Goal: Task Accomplishment & Management: Use online tool/utility

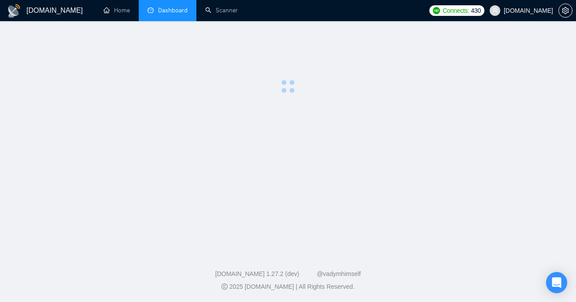
scroll to position [51, 0]
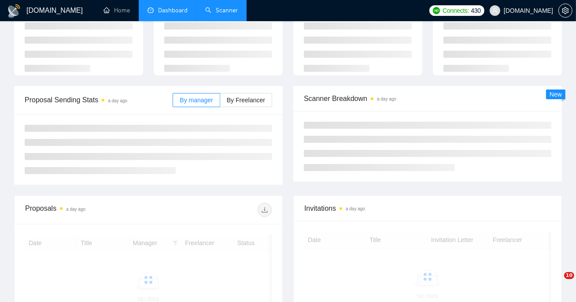
click at [218, 11] on link "Scanner" at bounding box center [221, 10] width 33 height 7
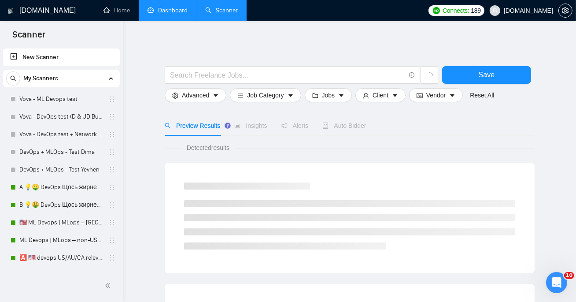
click at [161, 7] on link "Dashboard" at bounding box center [168, 10] width 40 height 7
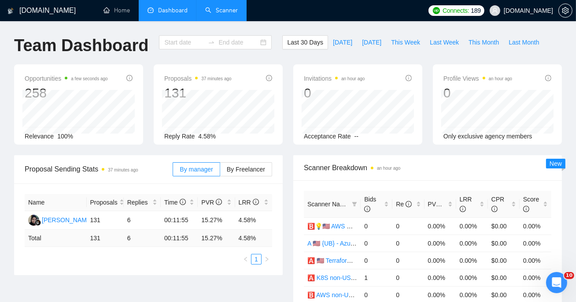
type input "[DATE]"
click at [413, 41] on span "This Week" at bounding box center [405, 42] width 29 height 10
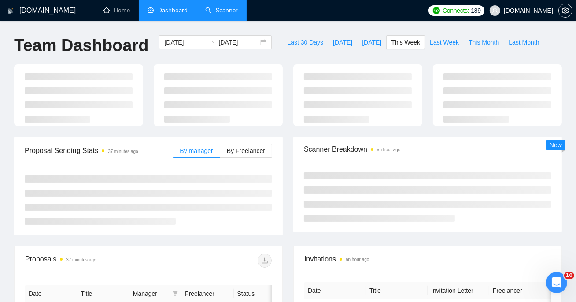
type input "[DATE]"
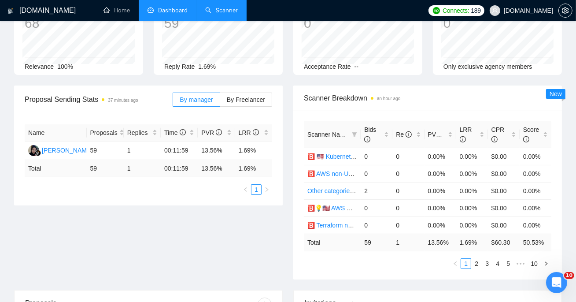
scroll to position [84, 0]
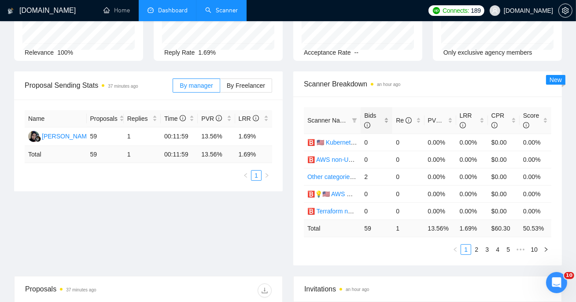
click at [371, 118] on span "Bids" at bounding box center [370, 120] width 12 height 17
click at [476, 245] on link "2" at bounding box center [477, 250] width 10 height 10
click at [332, 160] on link "B 💡🤑 DevOps Щось жирненьке - General Profile" at bounding box center [378, 159] width 141 height 7
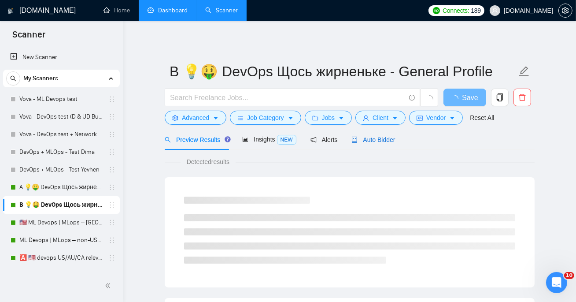
click at [368, 137] on span "Auto Bidder" at bounding box center [374, 139] width 44 height 7
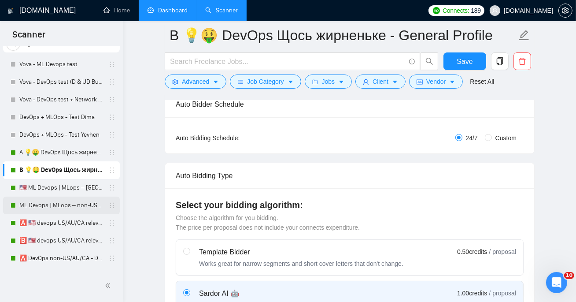
scroll to position [40, 0]
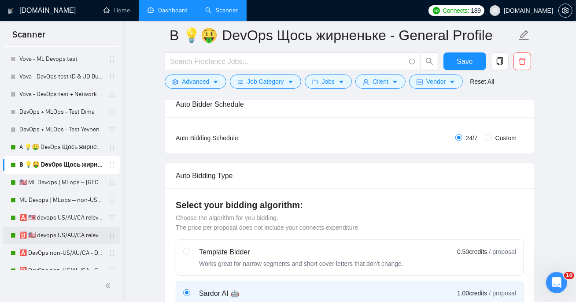
click at [80, 227] on link "🅱️ 🇺🇸 devops US/AU/CA relevant exp - General Profile" at bounding box center [61, 236] width 84 height 18
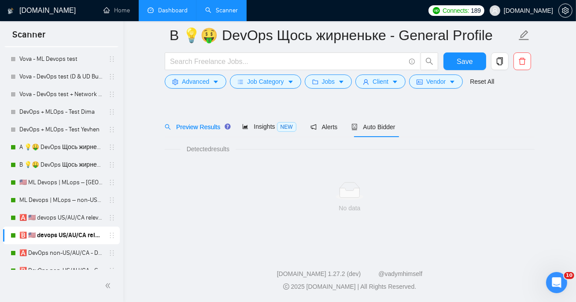
scroll to position [19, 0]
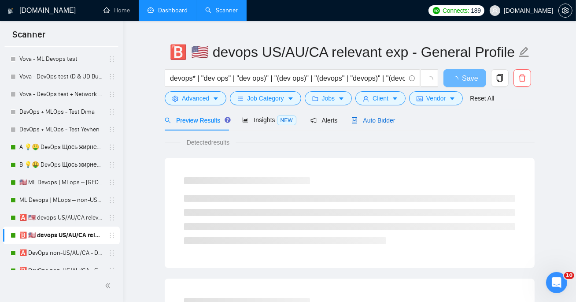
click at [378, 120] on span "Auto Bidder" at bounding box center [374, 120] width 44 height 7
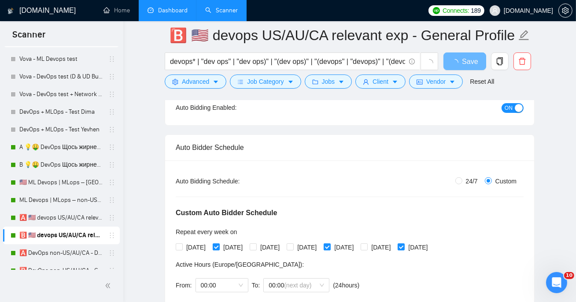
scroll to position [103, 0]
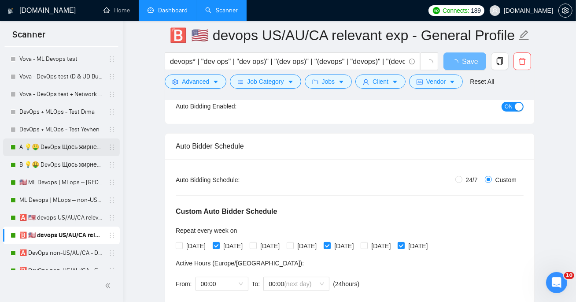
click at [71, 147] on link "A 💡🤑 DevOps Щось жирненьке - DevOps Specialized Profile" at bounding box center [61, 147] width 84 height 18
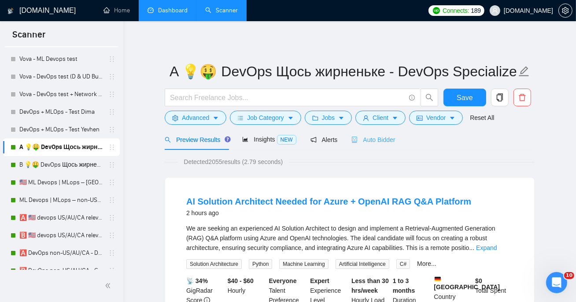
click at [382, 146] on div "Auto Bidder" at bounding box center [374, 139] width 44 height 21
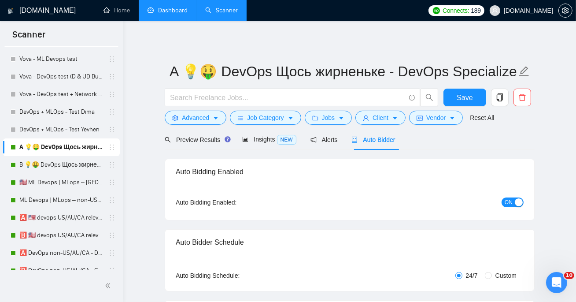
radio input "false"
radio input "true"
checkbox input "true"
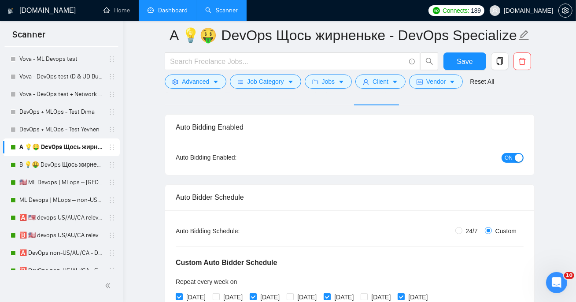
scroll to position [121, 0]
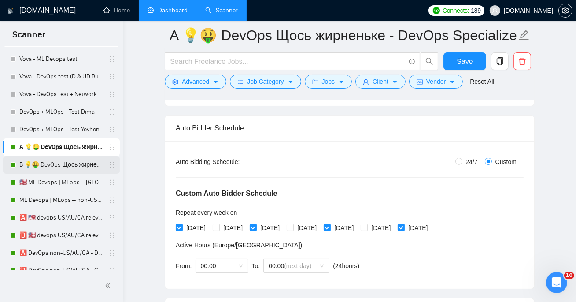
click at [93, 166] on link "B 💡🤑 DevOps Щось жирненьке - General Profile" at bounding box center [61, 165] width 84 height 18
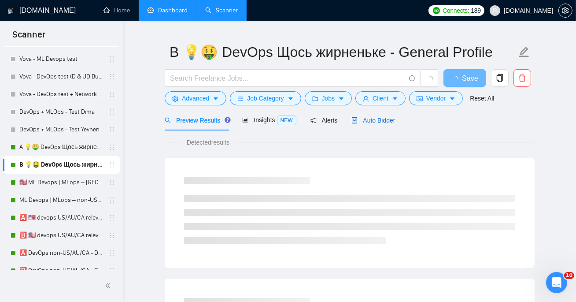
click at [390, 123] on div "Auto Bidder" at bounding box center [374, 120] width 44 height 10
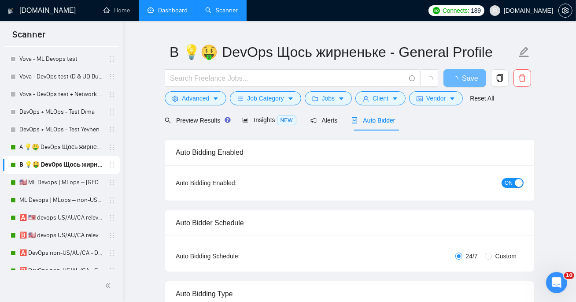
click at [499, 255] on span "Custom" at bounding box center [506, 256] width 28 height 10
click at [492, 255] on input "Custom" at bounding box center [488, 256] width 7 height 7
radio input "true"
radio input "false"
checkbox input "true"
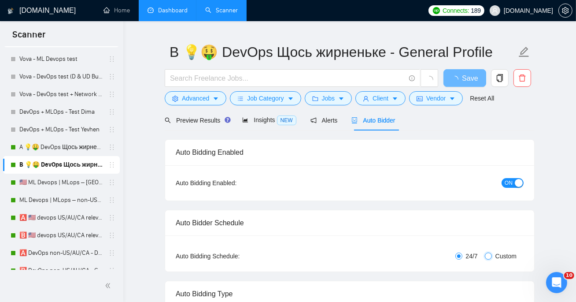
checkbox input "true"
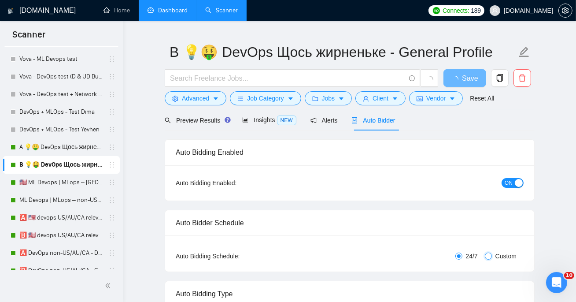
checkbox input "true"
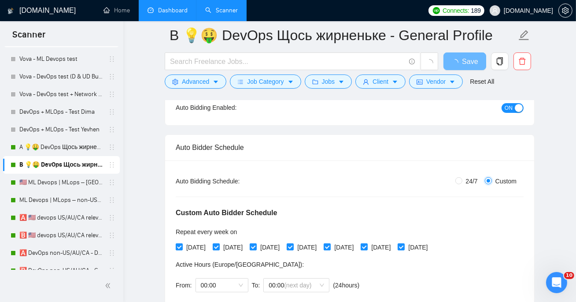
scroll to position [117, 0]
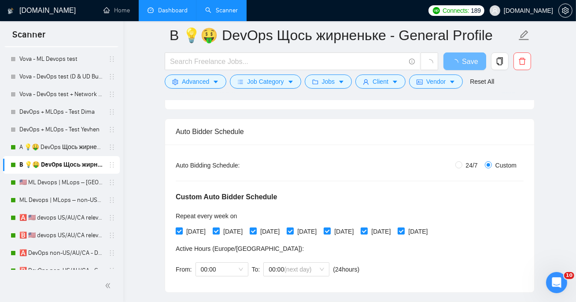
click at [191, 229] on span "[DATE]" at bounding box center [196, 232] width 26 height 10
click at [182, 229] on input "[DATE]" at bounding box center [179, 230] width 6 height 6
checkbox input "false"
click at [265, 227] on span "[DATE]" at bounding box center [270, 232] width 26 height 10
click at [256, 227] on input "[DATE]" at bounding box center [253, 230] width 6 height 6
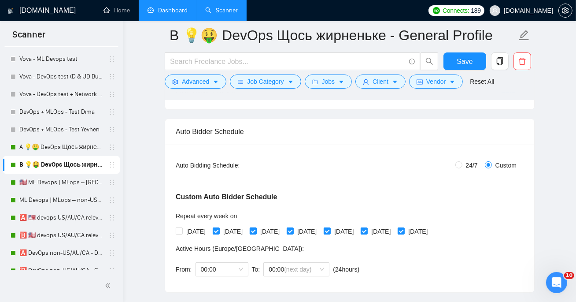
checkbox input "false"
click at [357, 228] on span "[DATE]" at bounding box center [344, 232] width 26 height 10
click at [330, 228] on input "[DATE]" at bounding box center [327, 230] width 6 height 6
checkbox input "false"
click at [431, 232] on span "[DATE]" at bounding box center [418, 232] width 26 height 10
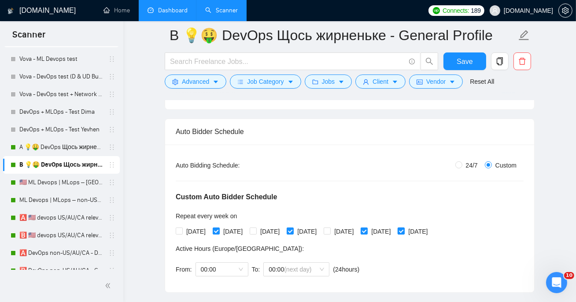
click at [404, 232] on input "[DATE]" at bounding box center [401, 230] width 6 height 6
checkbox input "false"
click at [478, 56] on button "Save" at bounding box center [465, 61] width 43 height 18
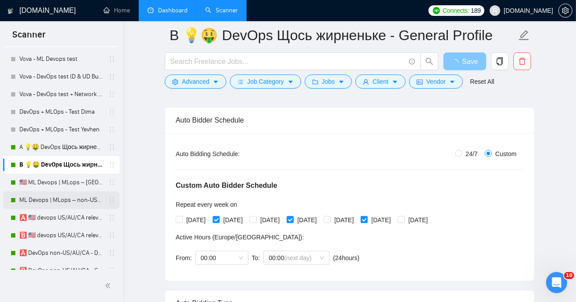
scroll to position [131, 0]
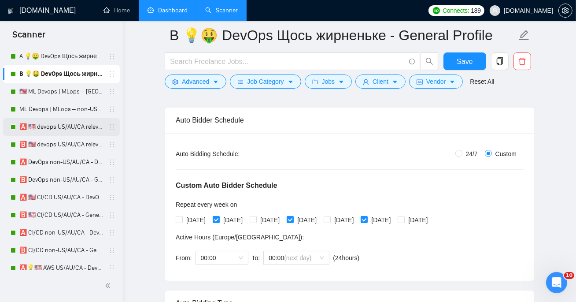
click at [71, 129] on link "🅰️ 🇺🇸 devops US/AU/CA relevant exp - DevOps SP" at bounding box center [61, 127] width 84 height 18
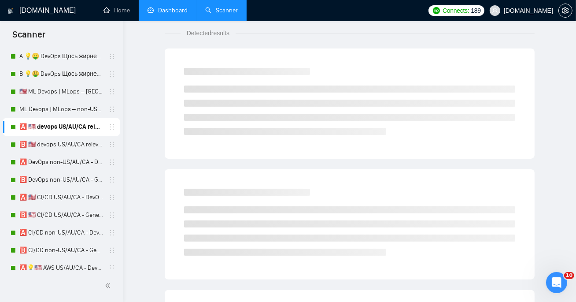
scroll to position [19, 0]
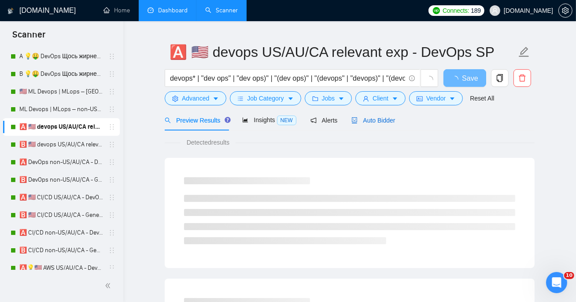
click at [372, 118] on span "Auto Bidder" at bounding box center [374, 120] width 44 height 7
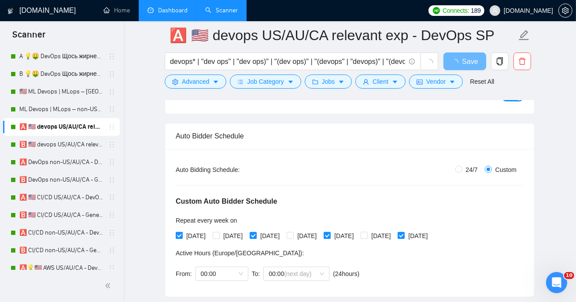
scroll to position [119, 0]
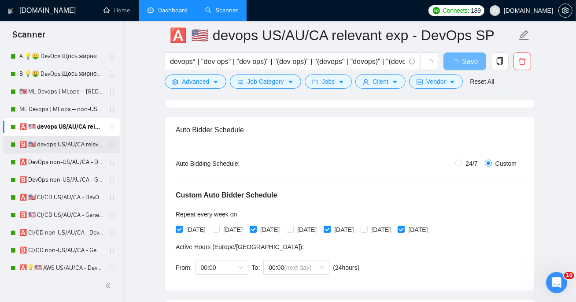
click at [85, 143] on link "🅱️ 🇺🇸 devops US/AU/CA relevant exp - General Profile" at bounding box center [61, 145] width 84 height 18
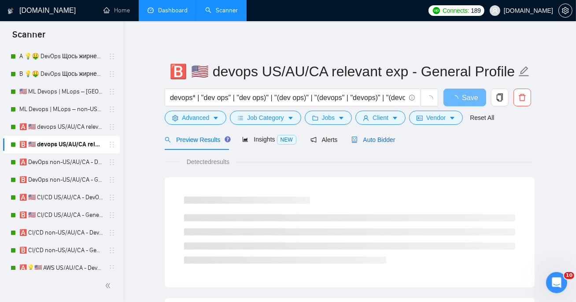
click at [378, 144] on div "Auto Bidder" at bounding box center [374, 140] width 44 height 10
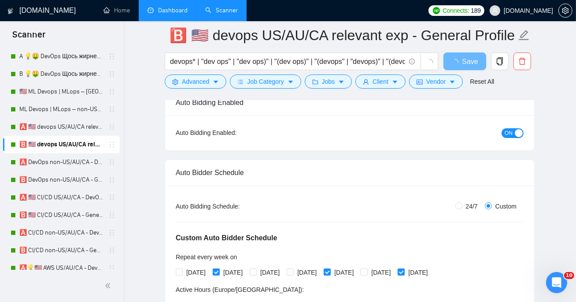
scroll to position [180, 0]
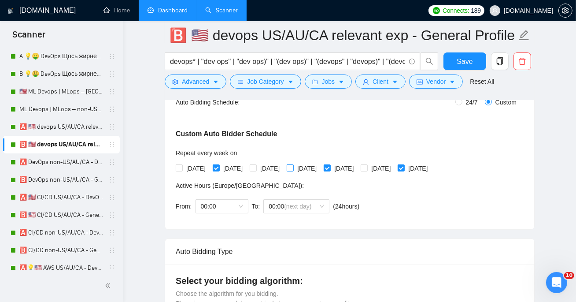
click at [316, 170] on span "[DATE]" at bounding box center [307, 169] width 26 height 10
click at [293, 170] on input "[DATE]" at bounding box center [290, 167] width 6 height 6
checkbox input "true"
click at [357, 167] on span "[DATE]" at bounding box center [344, 169] width 26 height 10
click at [330, 167] on input "[DATE]" at bounding box center [327, 167] width 6 height 6
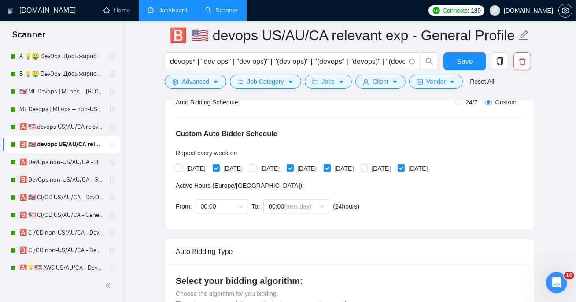
checkbox input "false"
click at [394, 169] on span "[DATE]" at bounding box center [381, 169] width 26 height 10
click at [367, 169] on input "[DATE]" at bounding box center [364, 167] width 6 height 6
checkbox input "true"
click at [431, 167] on span "[DATE]" at bounding box center [418, 169] width 26 height 10
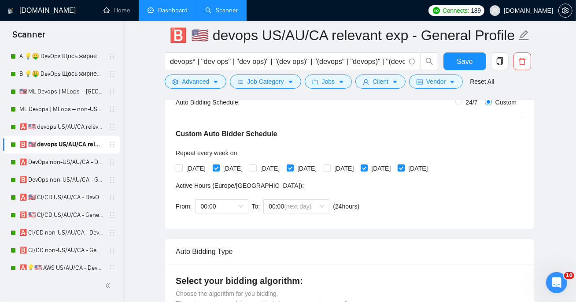
click at [404, 167] on input "[DATE]" at bounding box center [401, 167] width 6 height 6
checkbox input "false"
click at [472, 57] on span "Save" at bounding box center [465, 61] width 16 height 11
click at [44, 167] on link "🅰️ DevOps non-US/AU/CA - DevOps SP" at bounding box center [61, 162] width 84 height 18
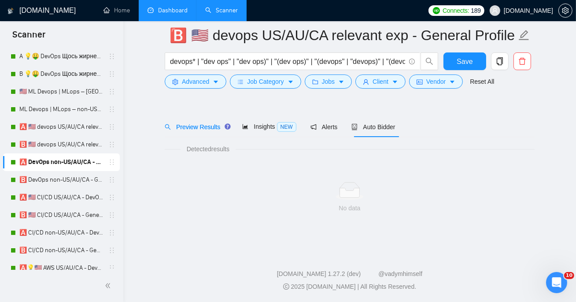
scroll to position [19, 0]
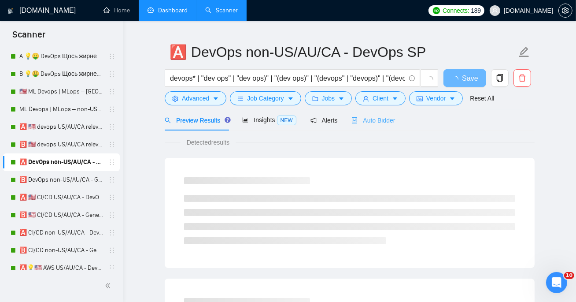
click at [395, 115] on div "Auto Bidder" at bounding box center [374, 120] width 44 height 21
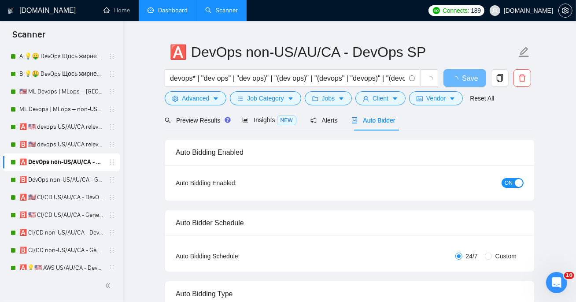
radio input "false"
radio input "true"
checkbox input "true"
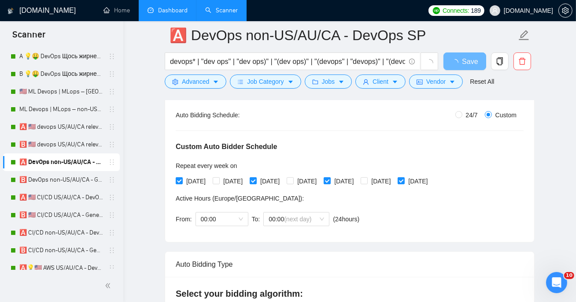
scroll to position [219, 0]
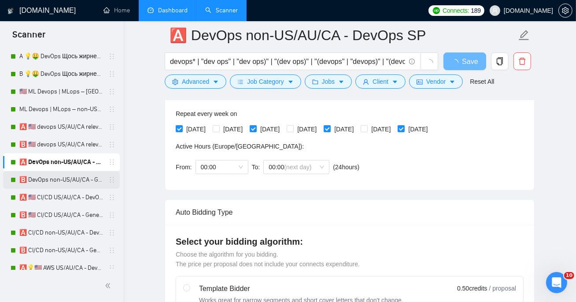
click at [53, 176] on link "🅱️ DevOps non-US/AU/CA - General Profile" at bounding box center [61, 180] width 84 height 18
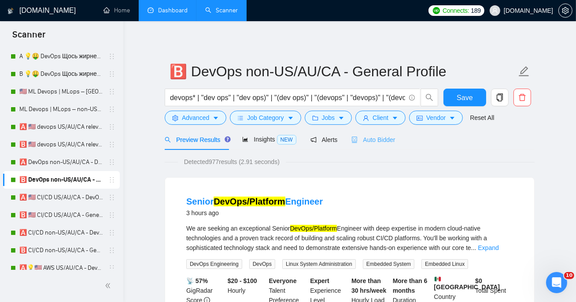
click at [379, 146] on div "Auto Bidder" at bounding box center [374, 139] width 44 height 21
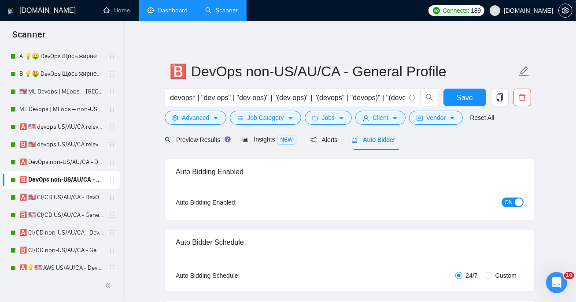
radio input "false"
radio input "true"
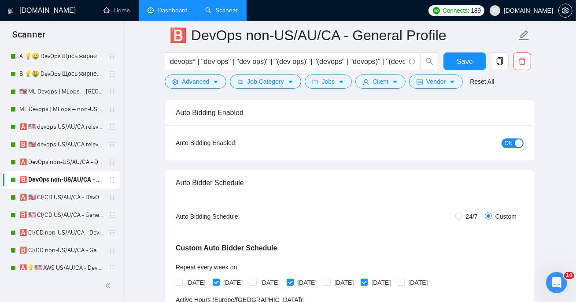
scroll to position [172, 0]
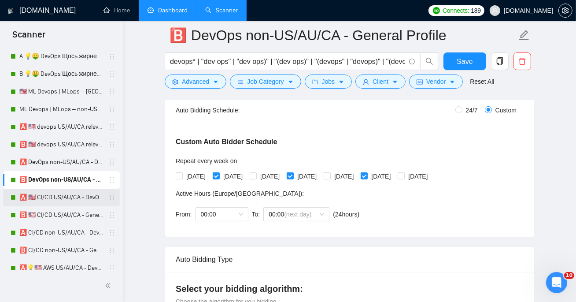
click at [59, 196] on link "🅰️ 🇺🇸 CI/CD US/AU/CA - DevOps SP" at bounding box center [61, 198] width 84 height 18
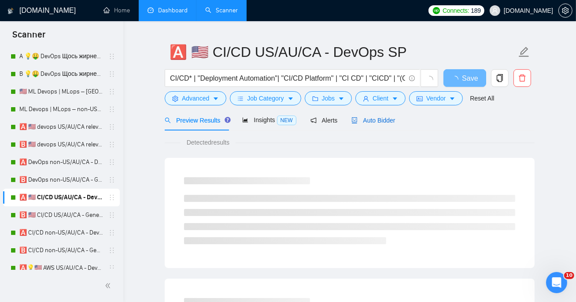
click at [364, 122] on span "Auto Bidder" at bounding box center [374, 120] width 44 height 7
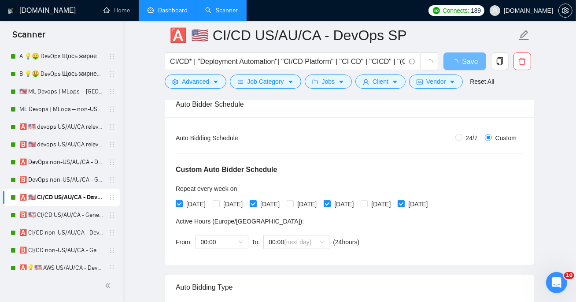
scroll to position [230, 0]
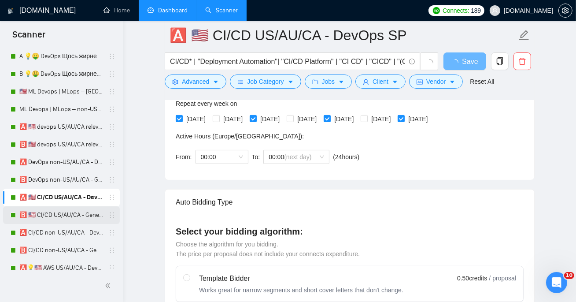
click at [48, 209] on link "🅱️ 🇺🇸 CI/CD US/AU/CA - General Profile" at bounding box center [61, 215] width 84 height 18
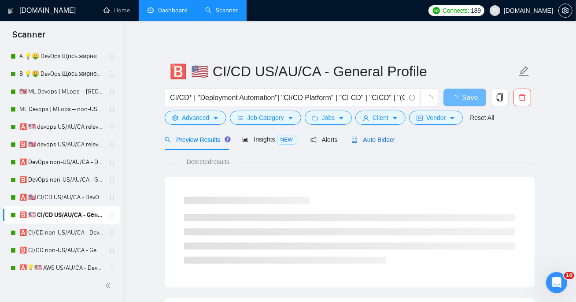
click at [377, 136] on span "Auto Bidder" at bounding box center [374, 139] width 44 height 7
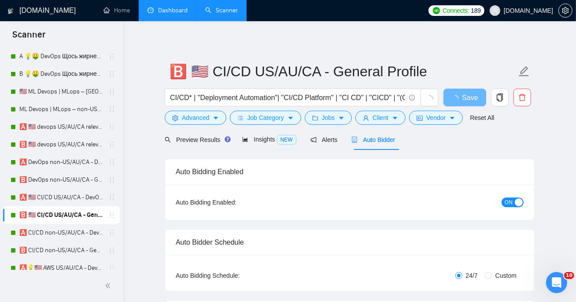
radio input "false"
radio input "true"
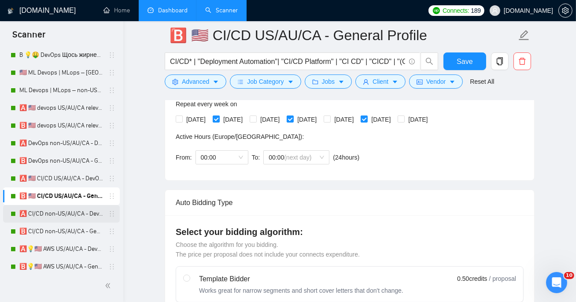
scroll to position [151, 0]
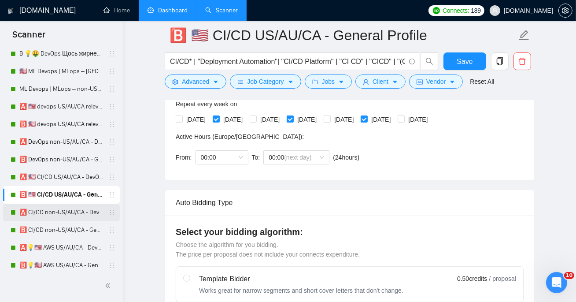
click at [54, 216] on link "🅰️ CI/CD non-US/AU/CA - DevOps SP" at bounding box center [61, 213] width 84 height 18
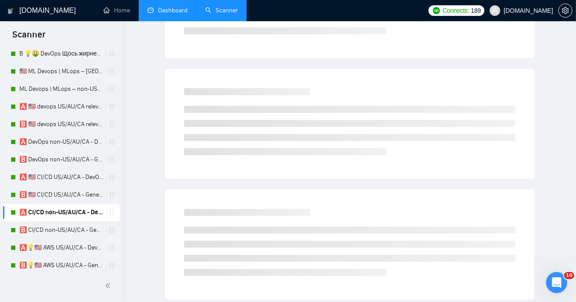
scroll to position [19, 0]
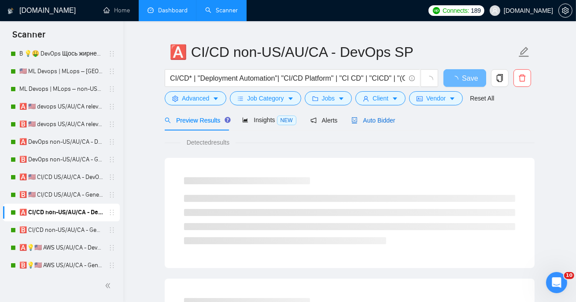
click at [395, 121] on span "Auto Bidder" at bounding box center [374, 120] width 44 height 7
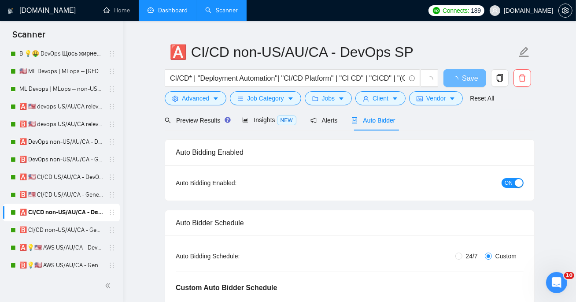
scroll to position [239, 0]
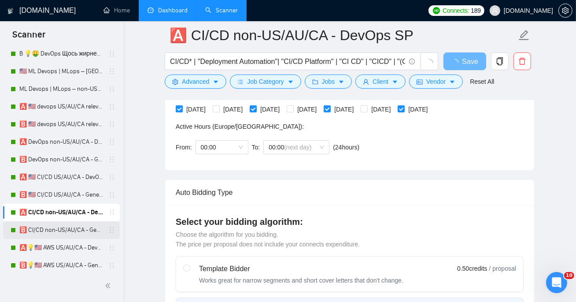
click at [37, 230] on link "🅱️ CI/CD non-US/AU/CA - General Profile" at bounding box center [61, 230] width 84 height 18
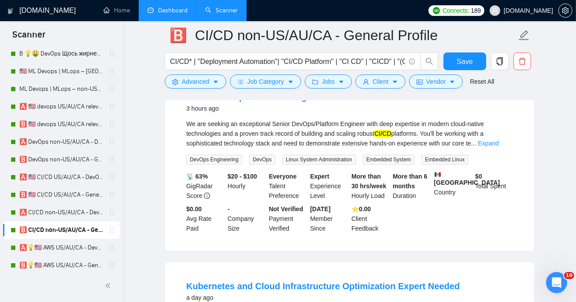
scroll to position [22, 0]
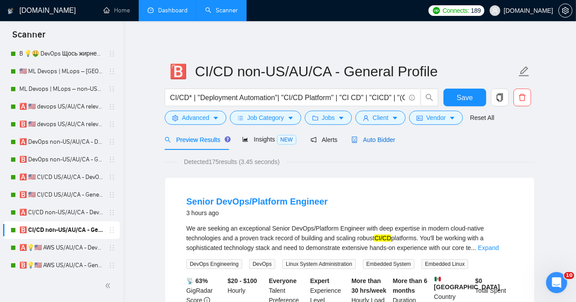
click at [380, 136] on span "Auto Bidder" at bounding box center [374, 139] width 44 height 7
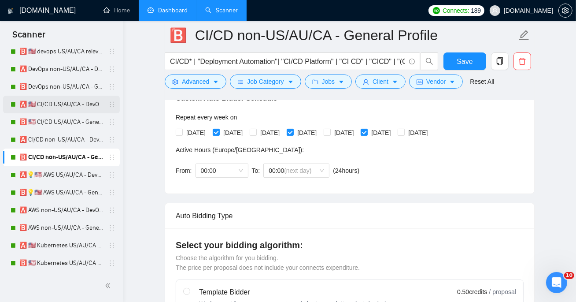
scroll to position [240, 0]
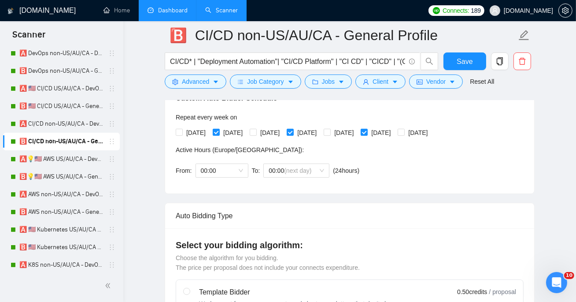
click at [167, 7] on link "Dashboard" at bounding box center [168, 10] width 40 height 7
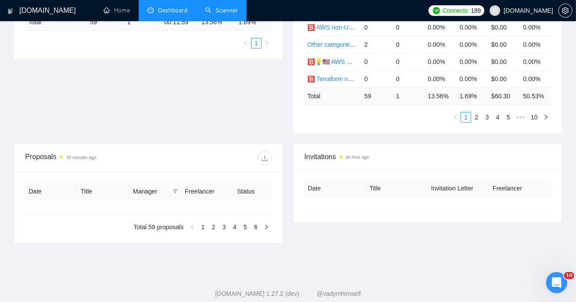
type input "[DATE]"
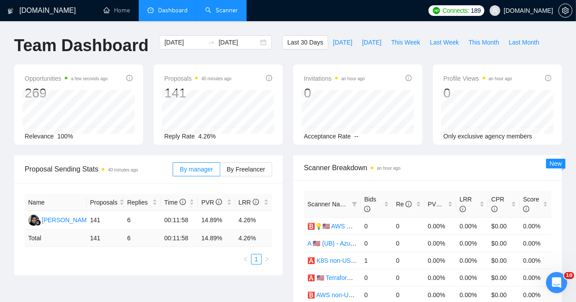
scroll to position [74, 0]
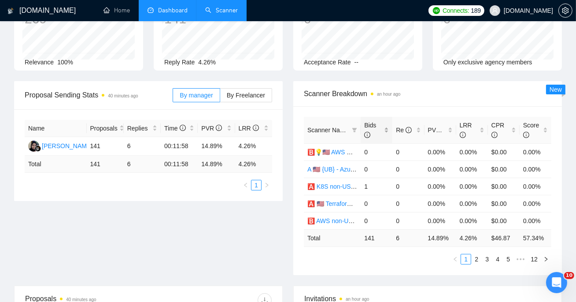
click at [366, 127] on span "Bids" at bounding box center [370, 130] width 12 height 17
click at [439, 135] on div "PVR" at bounding box center [440, 130] width 25 height 10
click at [439, 134] on span "PVR" at bounding box center [437, 130] width 18 height 10
click at [474, 257] on link "2" at bounding box center [477, 259] width 10 height 10
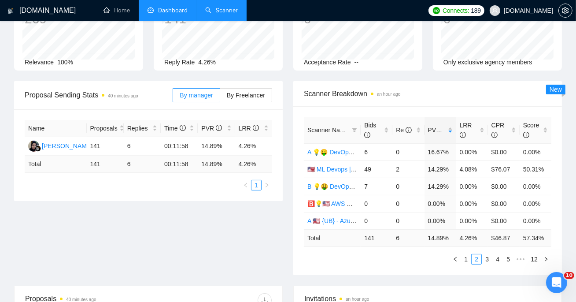
click at [235, 21] on li "Scanner" at bounding box center [222, 10] width 50 height 21
click at [206, 14] on link "Scanner" at bounding box center [221, 10] width 33 height 7
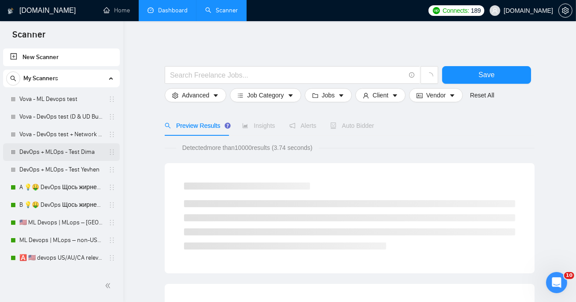
click at [67, 150] on link "DevOps + MLOps - Test Dima" at bounding box center [61, 152] width 84 height 18
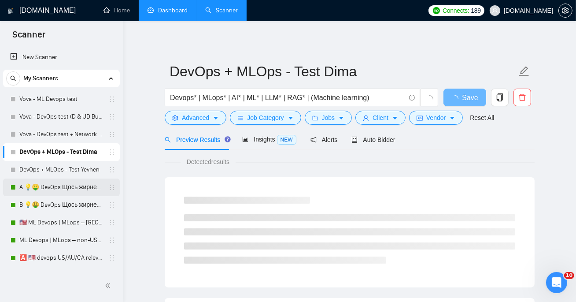
click at [42, 192] on link "A 💡🤑 DevOps Щось жирненьке - DevOps Specialized Profile" at bounding box center [61, 187] width 84 height 18
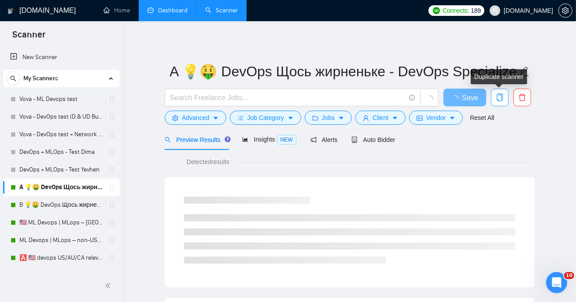
click at [502, 97] on icon "copy" at bounding box center [500, 97] width 8 height 8
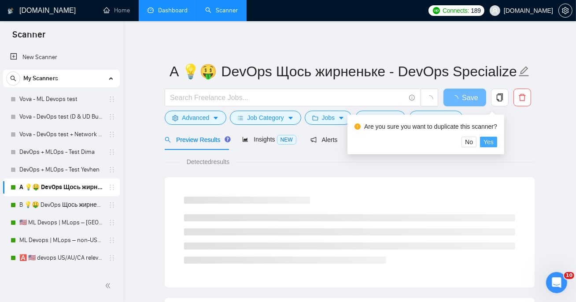
click at [494, 141] on span "Yes" at bounding box center [489, 142] width 10 height 10
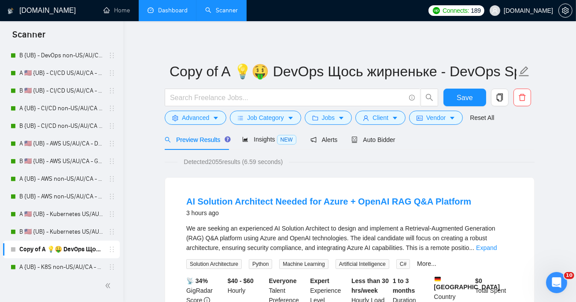
scroll to position [814, 0]
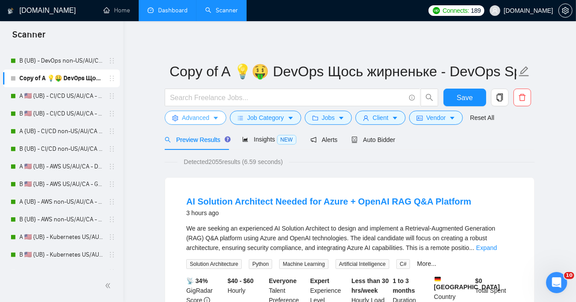
drag, startPoint x: 111, startPoint y: 253, endPoint x: 197, endPoint y: 112, distance: 165.1
